Goal: Check status: Check status

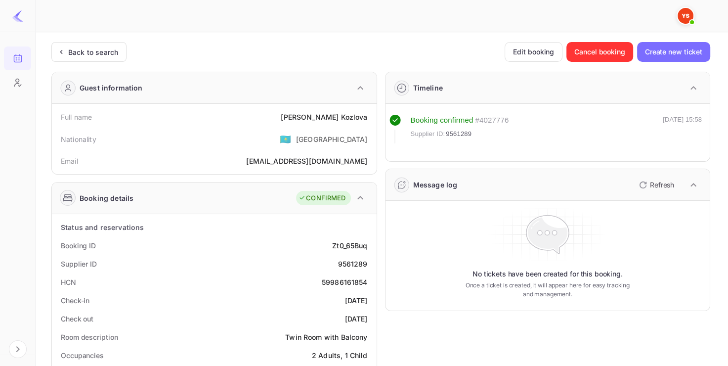
click at [105, 57] on div "Back to search" at bounding box center [88, 52] width 75 height 20
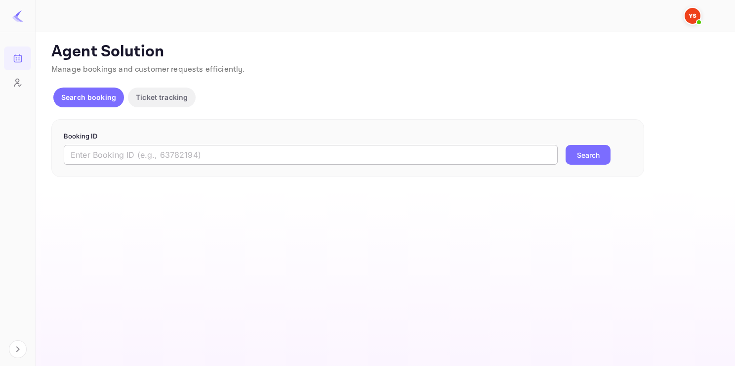
paste input "9070640"
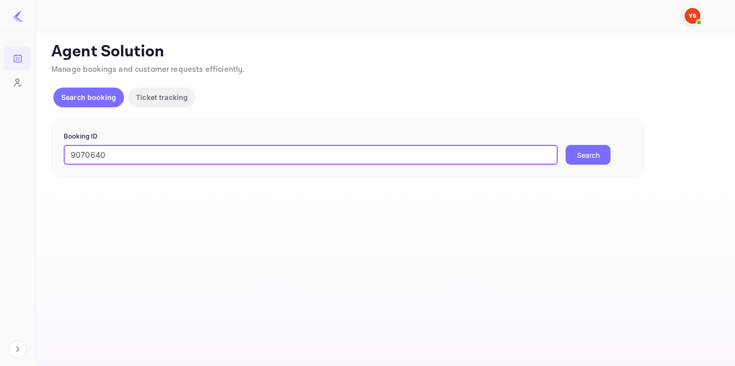
click at [237, 147] on input "9070640" at bounding box center [311, 155] width 494 height 20
type input "9070640"
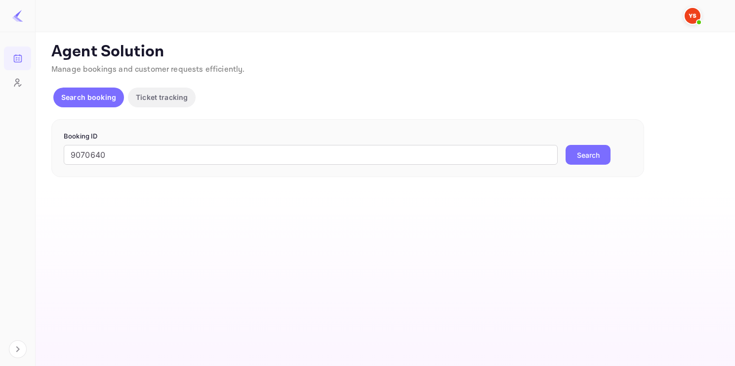
click at [574, 157] on button "Search" at bounding box center [588, 155] width 45 height 20
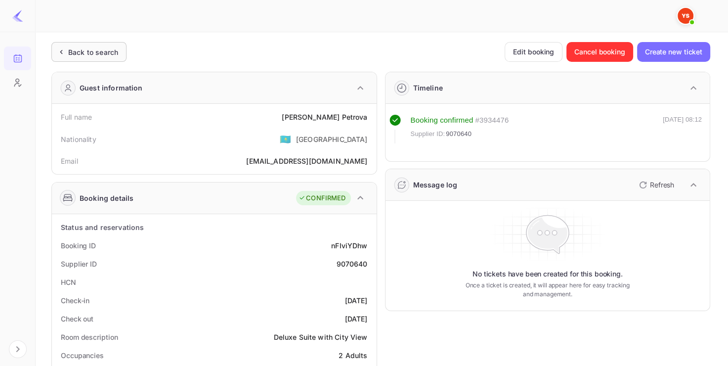
click at [99, 45] on div "Back to search" at bounding box center [88, 52] width 75 height 20
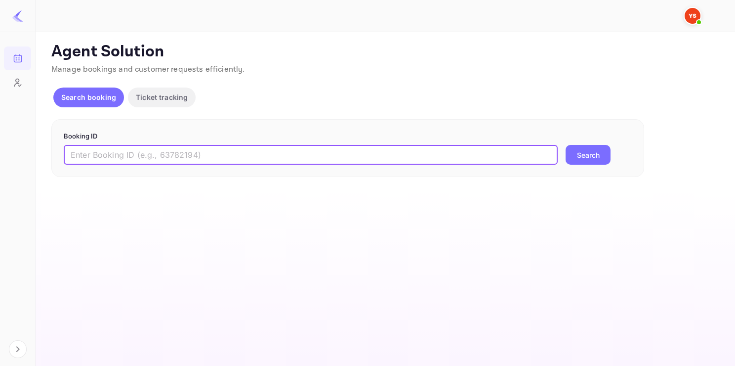
click at [188, 159] on input "text" at bounding box center [311, 155] width 494 height 20
paste input "9375732"
type input "9375732"
click at [592, 154] on button "Search" at bounding box center [588, 155] width 45 height 20
